Goal: Entertainment & Leisure: Consume media (video, audio)

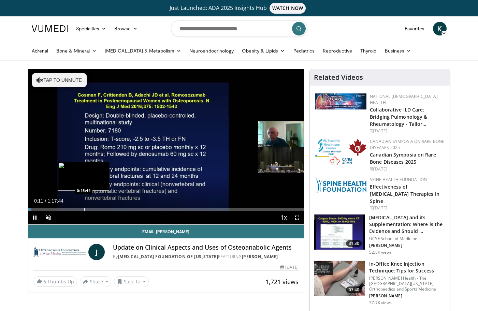
click at [84, 208] on div "Progress Bar" at bounding box center [84, 209] width 1 height 3
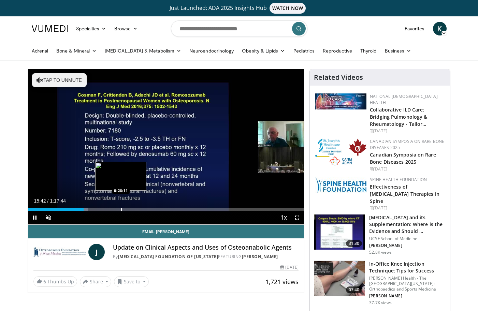
click at [121, 210] on div "Progress Bar" at bounding box center [121, 209] width 1 height 3
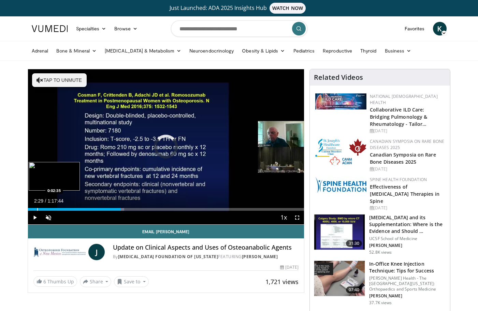
click at [37, 210] on div "Progress Bar" at bounding box center [37, 209] width 1 height 3
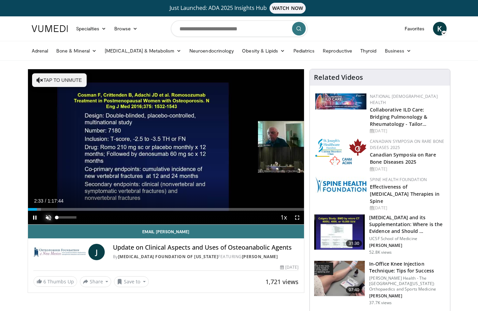
click at [50, 215] on span "Video Player" at bounding box center [49, 218] width 14 height 14
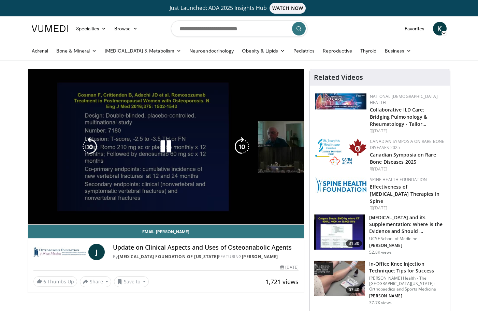
click at [51, 214] on span "Video Player" at bounding box center [49, 218] width 14 height 14
click at [51, 214] on div "10 seconds Tap to unmute" at bounding box center [166, 146] width 276 height 155
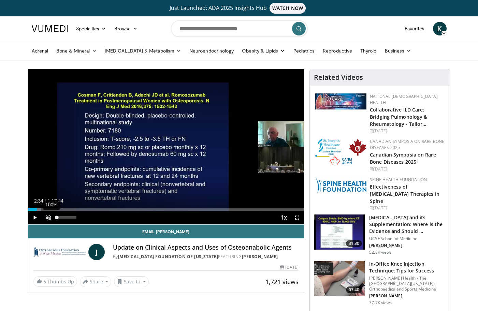
drag, startPoint x: 51, startPoint y: 214, endPoint x: 73, endPoint y: 216, distance: 21.5
click at [73, 216] on div "100%" at bounding box center [66, 217] width 19 height 2
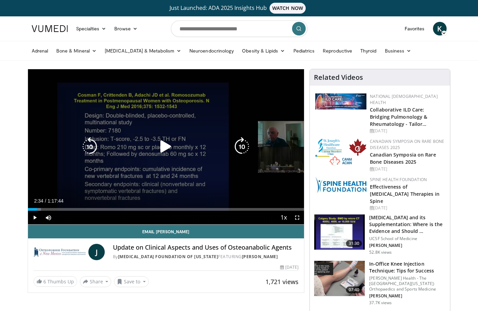
click at [166, 147] on icon "Video Player" at bounding box center [165, 146] width 19 height 19
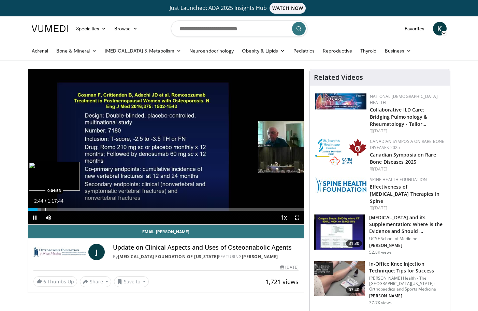
click at [45, 210] on div "Progress Bar" at bounding box center [45, 209] width 1 height 3
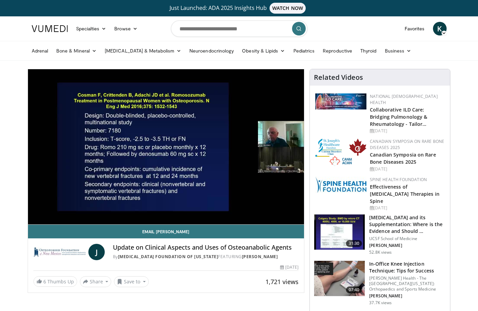
click at [55, 209] on div "10 seconds Tap to unmute" at bounding box center [166, 146] width 276 height 155
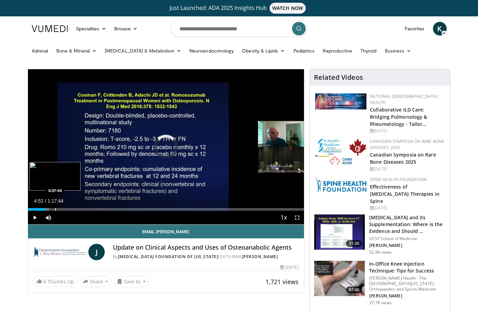
click at [55, 209] on div "Progress Bar" at bounding box center [55, 209] width 1 height 3
click at [63, 210] on div "Progress Bar" at bounding box center [63, 209] width 1 height 3
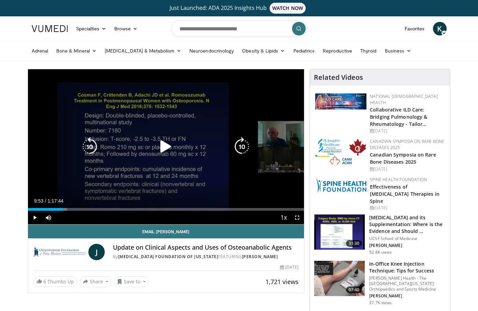
click at [163, 146] on icon "Video Player" at bounding box center [165, 146] width 19 height 19
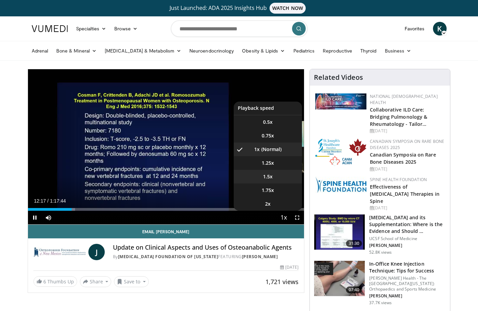
click at [274, 174] on li "1.5x" at bounding box center [268, 177] width 68 height 14
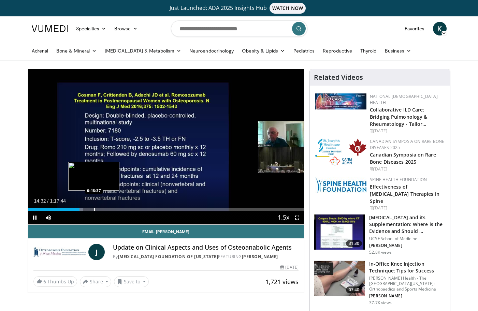
click at [94, 210] on div "Progress Bar" at bounding box center [94, 209] width 1 height 3
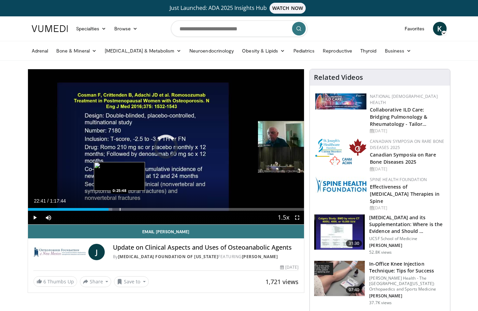
click at [120, 208] on div "Progress Bar" at bounding box center [120, 209] width 1 height 3
click at [128, 209] on div "Progress Bar" at bounding box center [128, 209] width 1 height 3
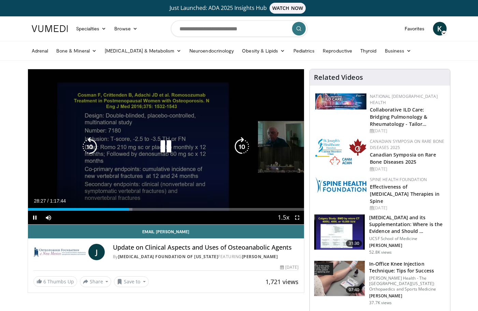
click at [138, 209] on div "Loaded : 37.89% 0:28:27 0:31:45" at bounding box center [166, 209] width 276 height 3
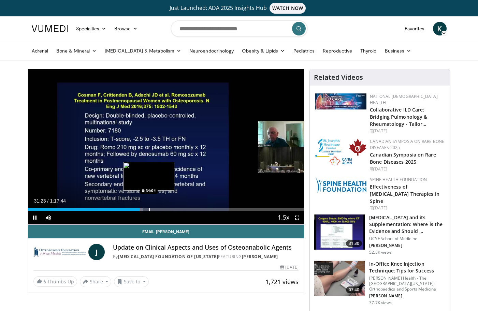
click at [149, 209] on div "10 seconds Tap to unmute" at bounding box center [166, 146] width 276 height 155
click at [149, 209] on div "Progress Bar" at bounding box center [149, 209] width 1 height 3
click at [152, 209] on div "Progress Bar" at bounding box center [152, 209] width 1 height 3
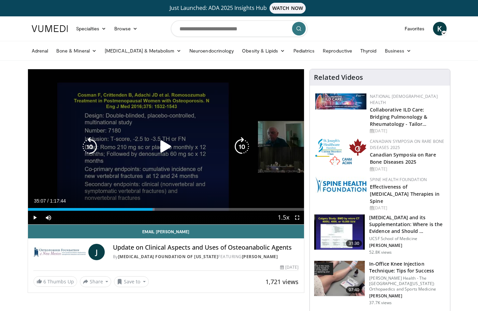
click at [161, 150] on icon "Video Player" at bounding box center [165, 146] width 19 height 19
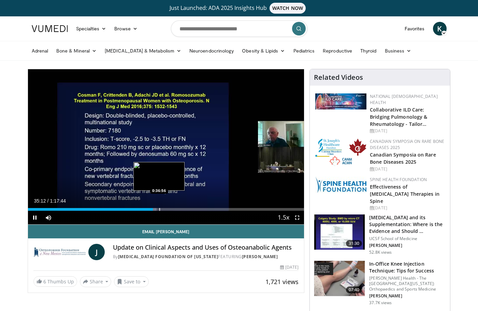
click at [159, 209] on div "Progress Bar" at bounding box center [159, 209] width 1 height 3
click at [167, 209] on div "Progress Bar" at bounding box center [167, 209] width 1 height 3
click at [177, 209] on div "Progress Bar" at bounding box center [177, 209] width 1 height 3
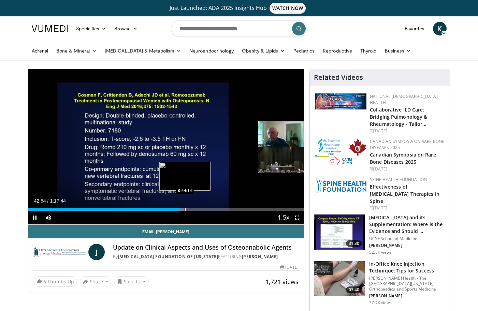
click at [185, 209] on div "Progress Bar" at bounding box center [185, 209] width 1 height 3
click at [191, 210] on div "Progress Bar" at bounding box center [191, 209] width 1 height 3
click at [189, 210] on div "Progress Bar" at bounding box center [189, 209] width 1 height 3
click at [186, 210] on div "Progress Bar" at bounding box center [186, 209] width 1 height 3
click at [195, 209] on div "Progress Bar" at bounding box center [195, 209] width 1 height 3
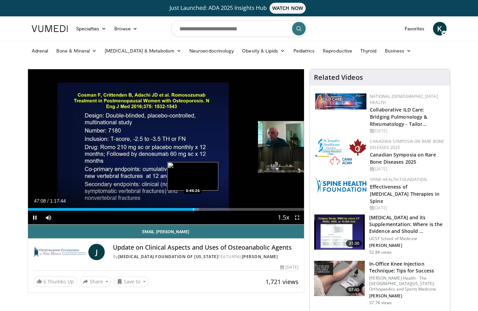
click at [193, 209] on div "Progress Bar" at bounding box center [193, 209] width 1 height 3
click at [210, 210] on div "Progress Bar" at bounding box center [210, 209] width 1 height 3
click at [213, 209] on div "Progress Bar" at bounding box center [213, 209] width 1 height 3
click at [215, 210] on div "Progress Bar" at bounding box center [215, 209] width 1 height 3
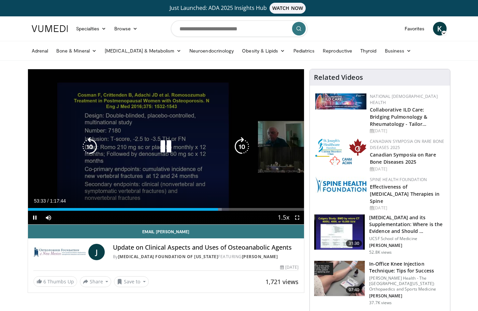
click at [223, 210] on div "Loaded : 70.22% 0:53:34 0:54:42" at bounding box center [166, 209] width 276 height 3
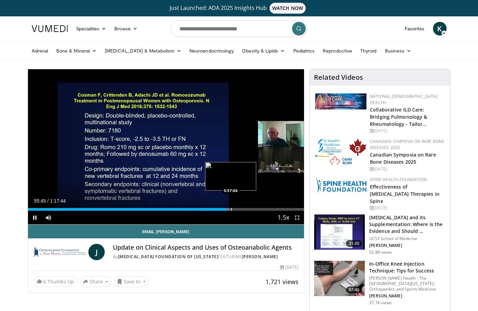
click at [231, 210] on div "Progress Bar" at bounding box center [231, 209] width 1 height 3
click at [236, 210] on div "Progress Bar" at bounding box center [236, 209] width 1 height 3
click at [241, 210] on div "Progress Bar" at bounding box center [241, 209] width 1 height 3
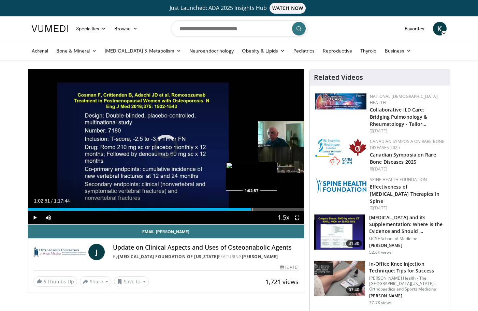
click at [252, 210] on div "Progress Bar" at bounding box center [252, 209] width 1 height 3
click at [264, 209] on div "Progress Bar" at bounding box center [264, 209] width 1 height 3
